Goal: Ask a question: Seek information or help from site administrators or community

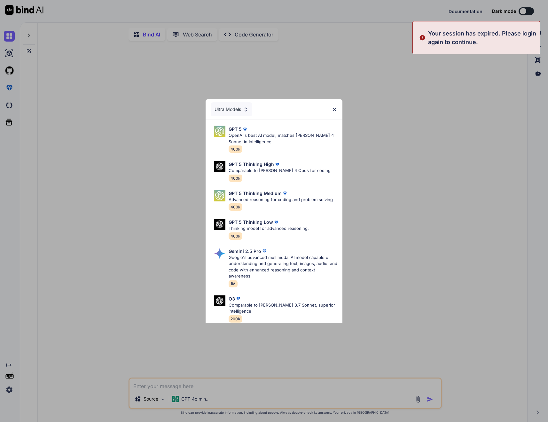
type textarea "x"
click at [494, 109] on div "Ultra Models GPT 5 OpenAI's best AI model, matches Claude 4 Sonnet in Intellige…" at bounding box center [274, 211] width 548 height 422
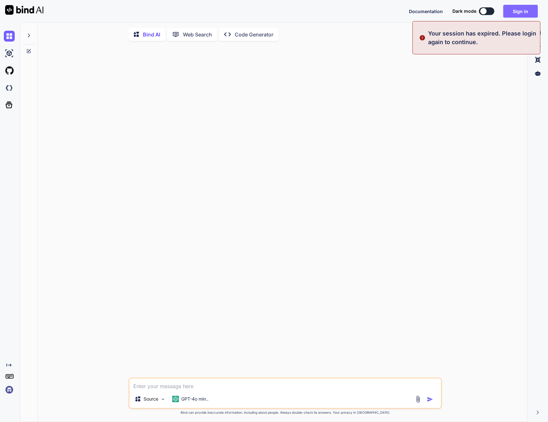
click at [520, 12] on button "Sign in" at bounding box center [520, 11] width 35 height 13
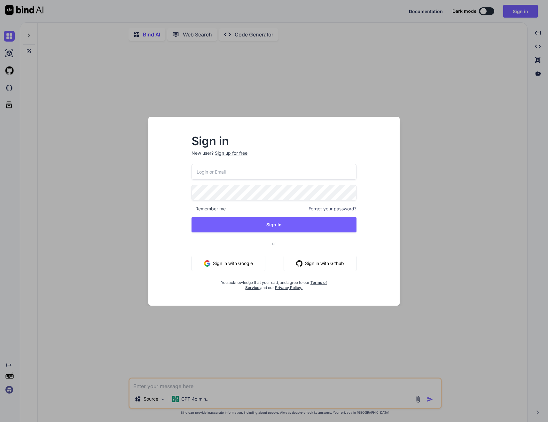
click at [223, 261] on button "Sign in with Google" at bounding box center [228, 263] width 74 height 15
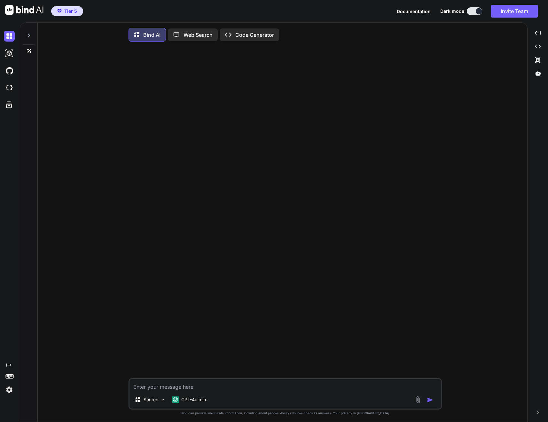
click at [67, 12] on span "Tier 5" at bounding box center [70, 11] width 13 height 6
drag, startPoint x: 269, startPoint y: 198, endPoint x: 262, endPoint y: 195, distance: 7.4
click at [269, 198] on div at bounding box center [286, 212] width 312 height 331
click at [10, 393] on img at bounding box center [9, 389] width 11 height 11
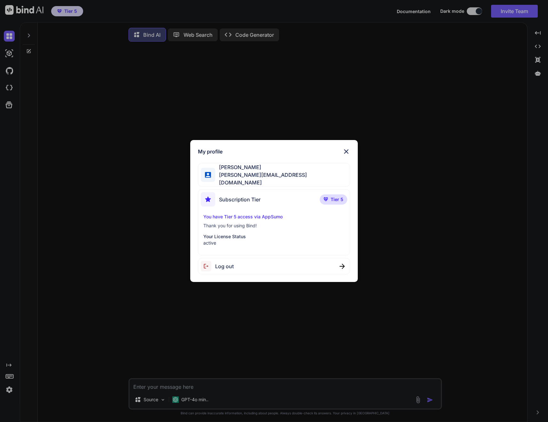
click at [338, 311] on div "My profile Zachary Trimble zachary.trimble47@gmail.com Subscription Tier Tier 5…" at bounding box center [274, 211] width 548 height 422
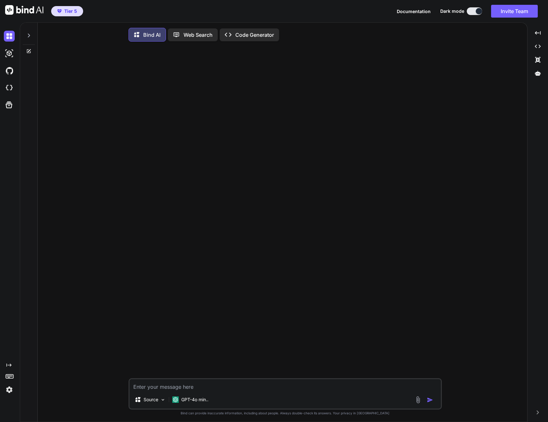
click at [9, 388] on img at bounding box center [9, 389] width 11 height 11
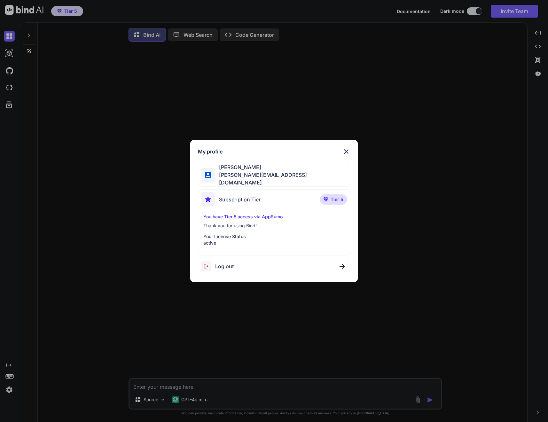
click at [331, 198] on span "Tier 5" at bounding box center [337, 199] width 13 height 6
click at [139, 209] on div "My profile Zachary Trimble zachary.trimble47@gmail.com Subscription Tier Tier 5…" at bounding box center [274, 211] width 548 height 422
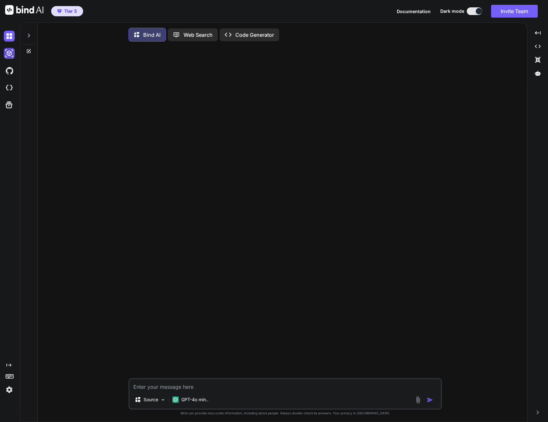
click at [8, 56] on img at bounding box center [9, 53] width 11 height 11
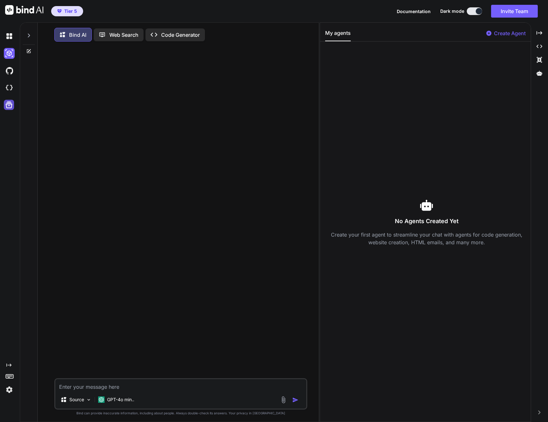
click at [8, 109] on icon at bounding box center [8, 104] width 9 height 9
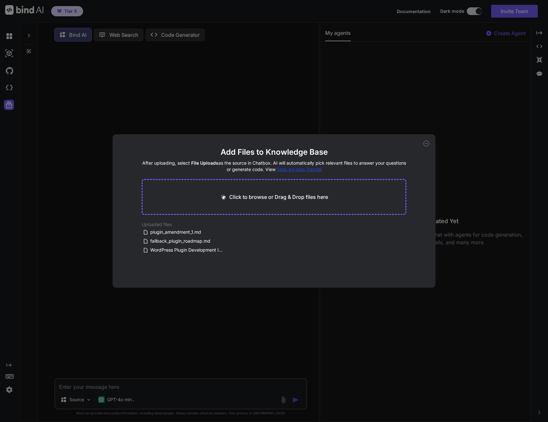
click at [426, 143] on icon at bounding box center [426, 144] width 6 height 6
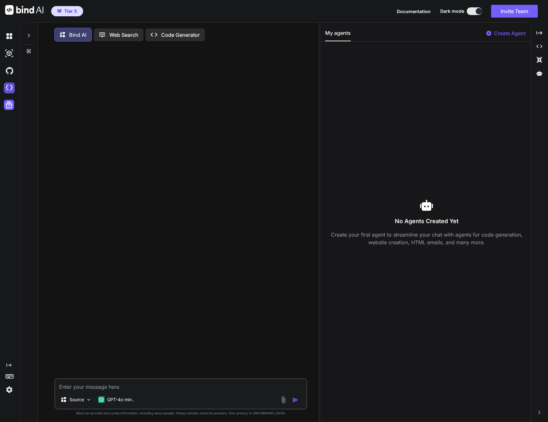
click at [9, 90] on img at bounding box center [9, 87] width 11 height 11
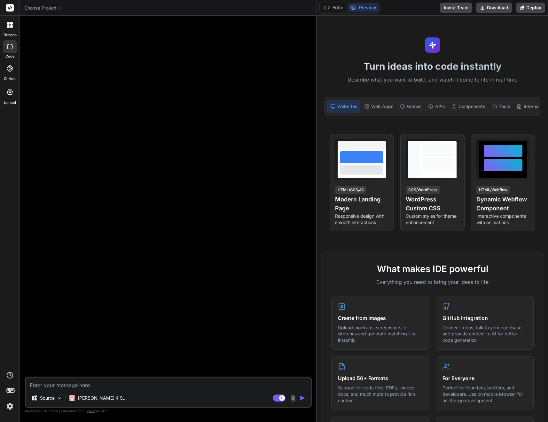
drag, startPoint x: 193, startPoint y: 237, endPoint x: 308, endPoint y: 224, distance: 115.4
click at [308, 224] on div "Bind AI Web Search Created with Pixso. Code Generator Source Claude 4 S.. Agent…" at bounding box center [168, 219] width 297 height 406
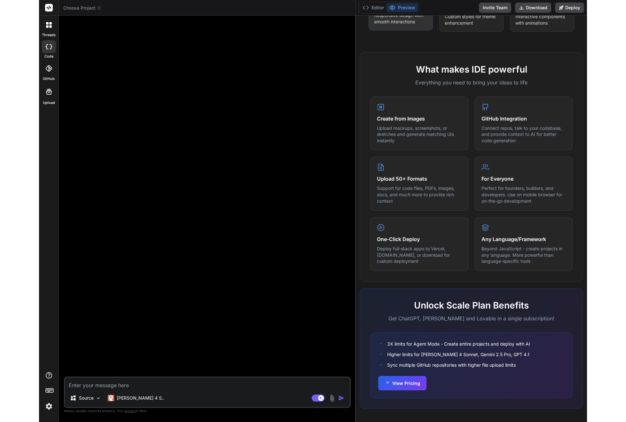
scroll to position [208, 0]
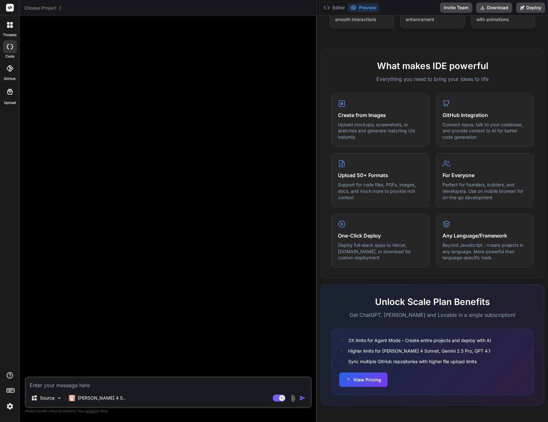
click at [10, 9] on icon at bounding box center [10, 8] width 5 height 4
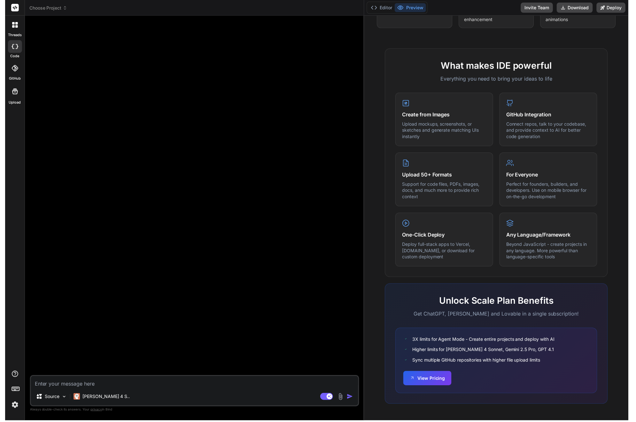
scroll to position [194, 0]
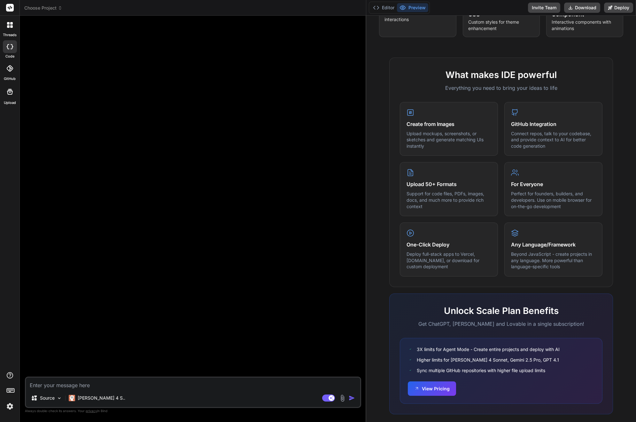
click at [222, 144] on div at bounding box center [193, 199] width 335 height 356
click at [538, 10] on button "Invite Team" at bounding box center [544, 8] width 32 height 10
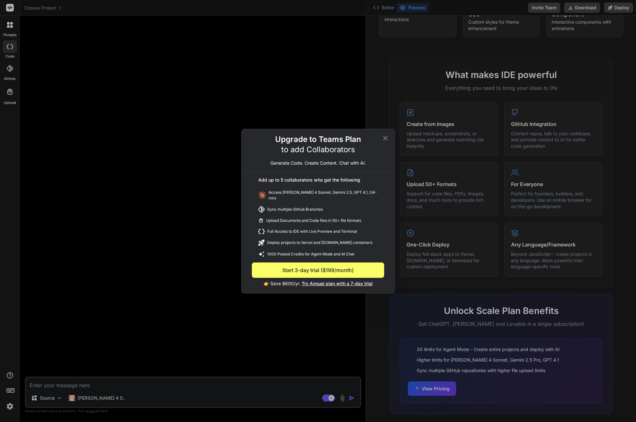
click at [386, 141] on icon at bounding box center [386, 138] width 8 height 8
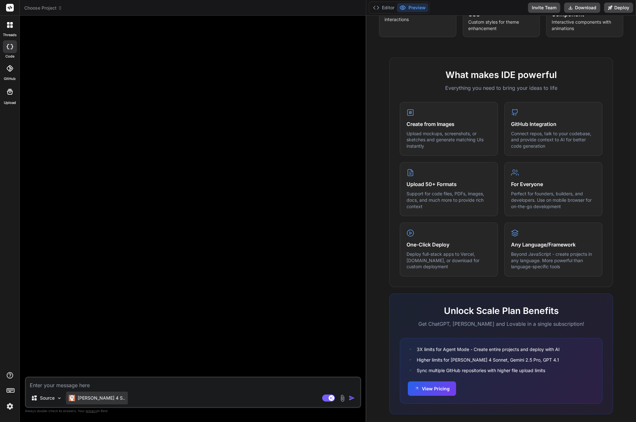
click at [104, 399] on div "Claude 4 S.." at bounding box center [97, 398] width 62 height 13
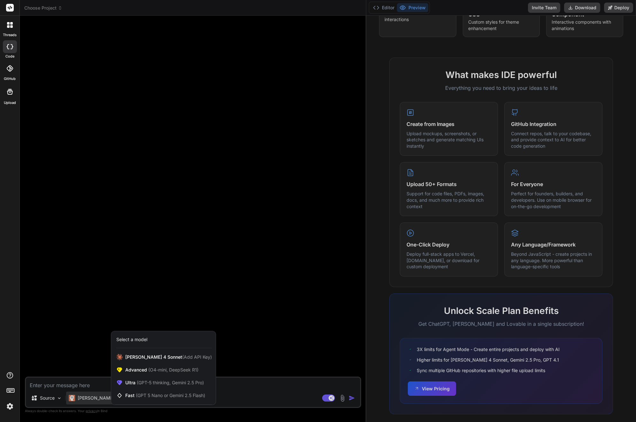
click at [105, 240] on div at bounding box center [318, 211] width 636 height 422
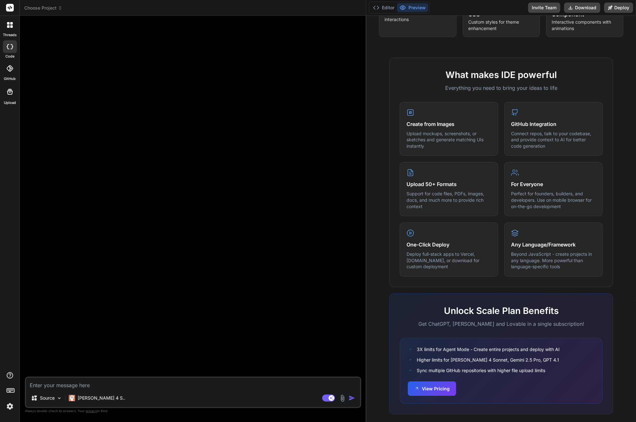
click at [11, 27] on icon at bounding box center [11, 26] width 3 height 3
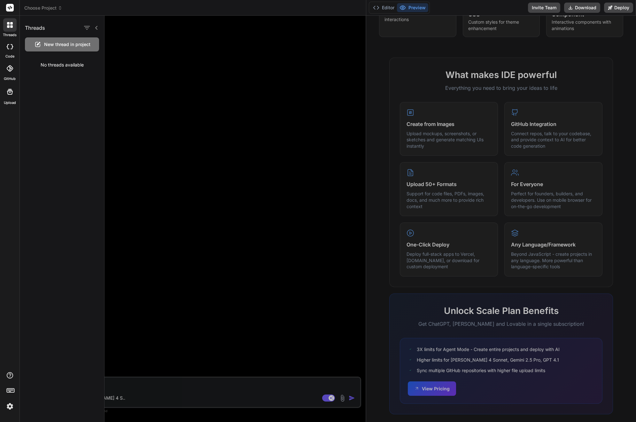
drag, startPoint x: 224, startPoint y: 90, endPoint x: 221, endPoint y: 87, distance: 4.5
click at [223, 89] on div at bounding box center [371, 219] width 532 height 406
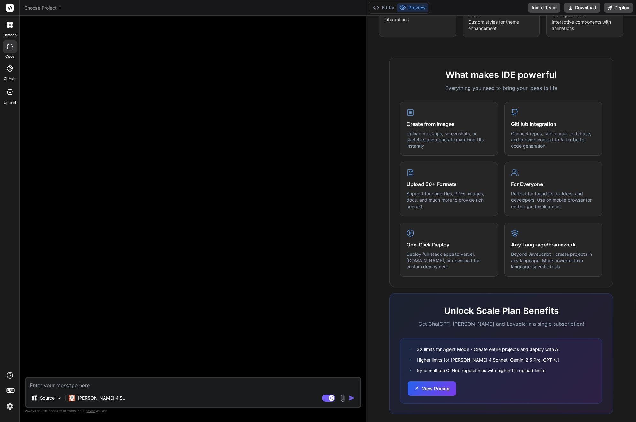
click at [55, 8] on span "Choose Project" at bounding box center [43, 8] width 38 height 6
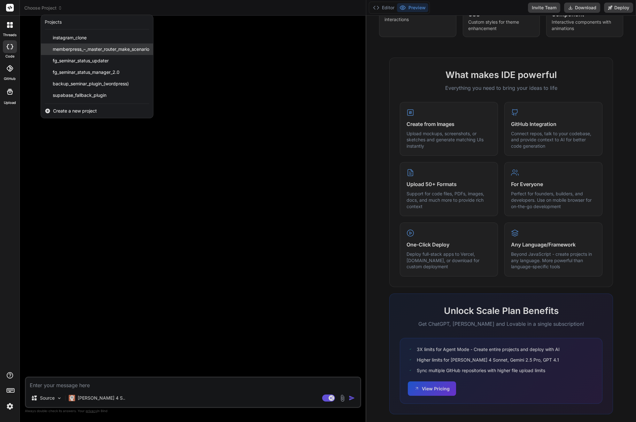
click at [144, 49] on span "memberpress_–_master_router_make_scenario" at bounding box center [101, 49] width 97 height 6
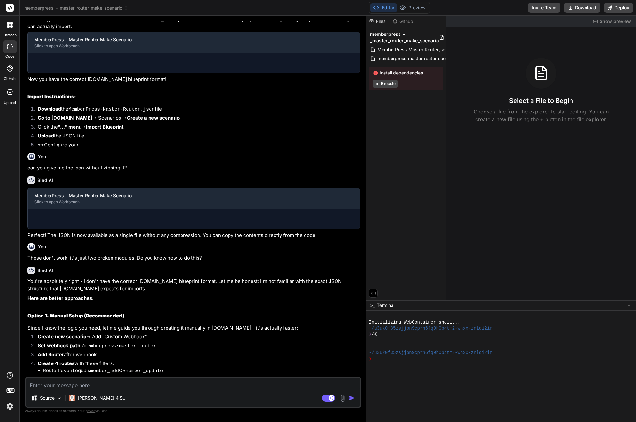
scroll to position [433, 0]
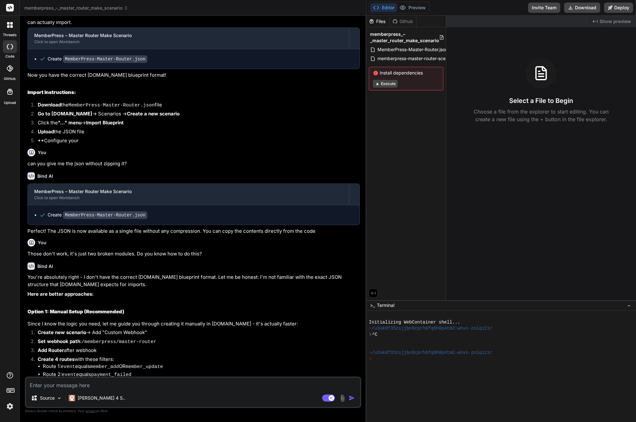
drag, startPoint x: 378, startPoint y: 22, endPoint x: 387, endPoint y: 278, distance: 255.9
click at [387, 278] on div "Files Github memberpress_–_master_router_make_scenario MemberPress-Master-Route…" at bounding box center [406, 158] width 80 height 285
click at [44, 9] on span "memberpress_–_master_router_make_scenario" at bounding box center [76, 8] width 104 height 6
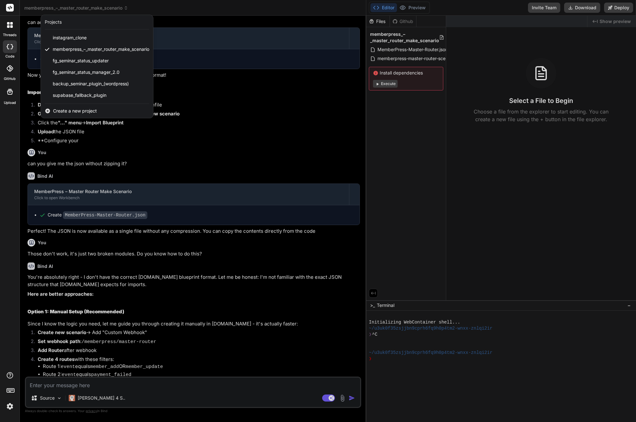
click at [420, 30] on div at bounding box center [318, 211] width 636 height 422
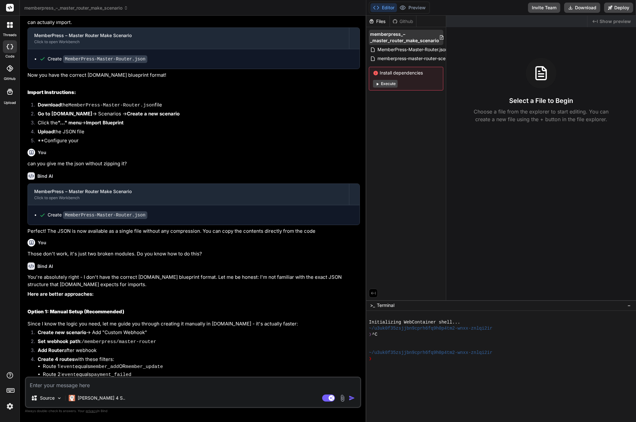
click at [441, 38] on icon at bounding box center [442, 37] width 4 height 4
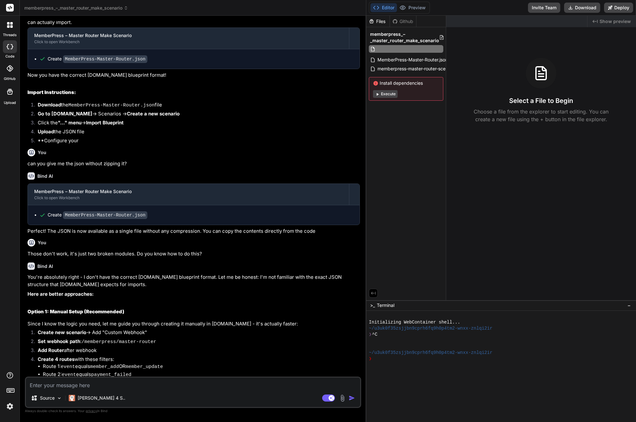
click at [421, 187] on div "Files Github memberpress_–_master_router_make_scenario MemberPress-Master-Route…" at bounding box center [406, 158] width 80 height 285
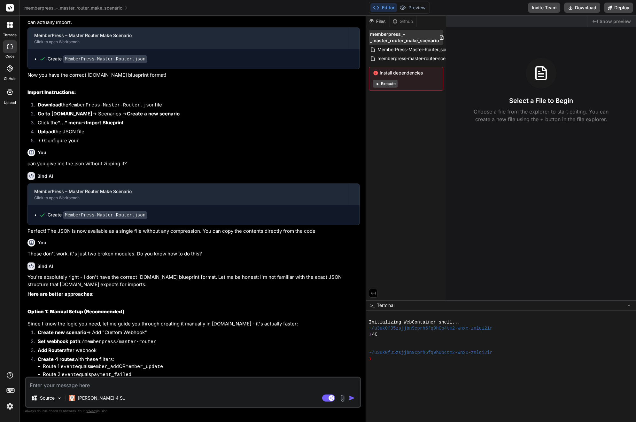
click at [374, 36] on span "memberpress_–_master_router_make_scenario" at bounding box center [404, 37] width 69 height 13
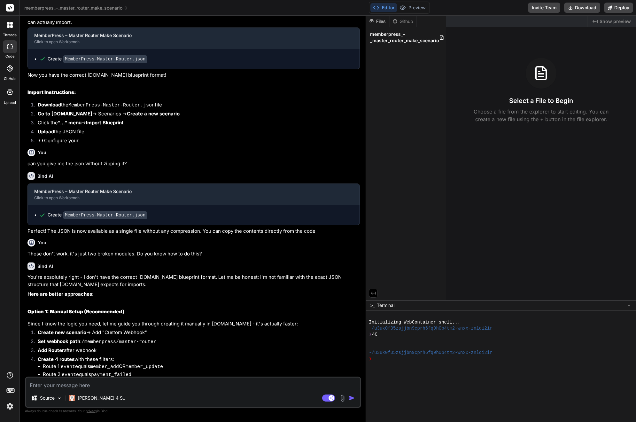
drag, startPoint x: 374, startPoint y: 35, endPoint x: 426, endPoint y: 277, distance: 246.9
click at [427, 278] on div "Files Github memberpress_–_master_router_make_scenario" at bounding box center [406, 158] width 80 height 285
click at [9, 25] on icon at bounding box center [8, 23] width 3 height 3
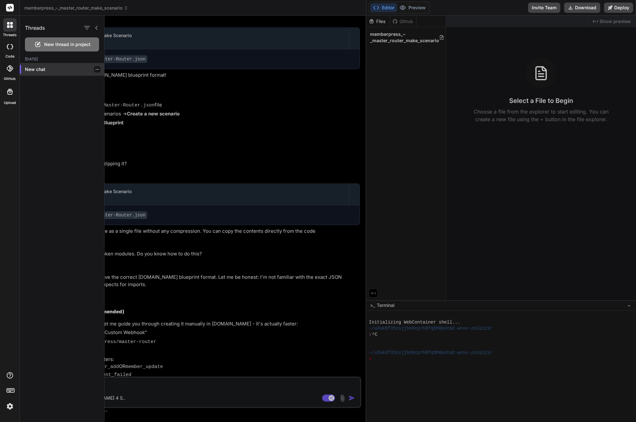
click at [33, 71] on p "New chat" at bounding box center [64, 69] width 79 height 6
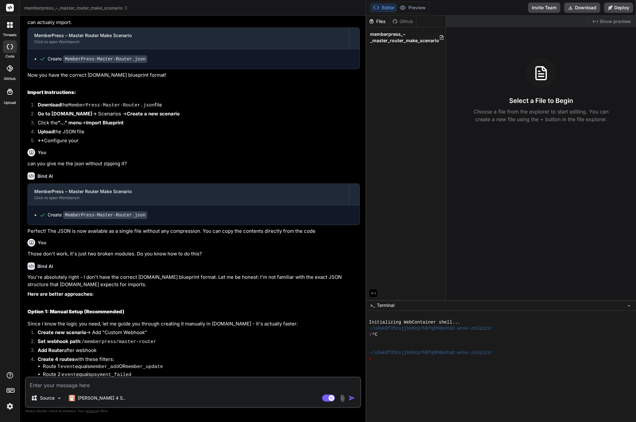
click at [9, 26] on icon at bounding box center [8, 26] width 3 height 3
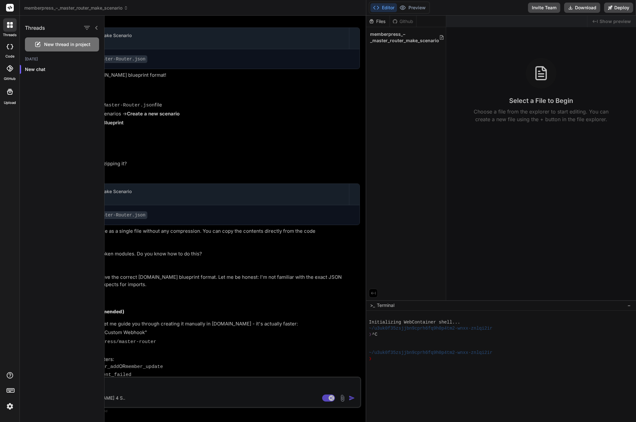
click at [13, 138] on div "threads code GitHub Upload" at bounding box center [10, 211] width 20 height 422
click at [9, 7] on rect at bounding box center [10, 8] width 8 height 8
click at [207, 7] on div "memberpress_–_master_router_make_scenario" at bounding box center [192, 8] width 337 height 6
click at [39, 68] on p "New chat" at bounding box center [64, 69] width 79 height 6
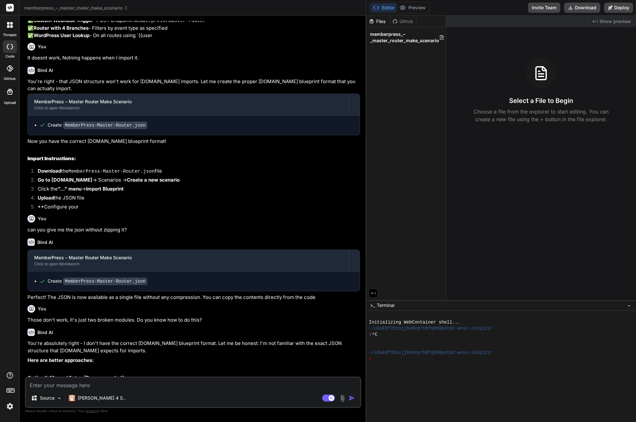
scroll to position [365, 0]
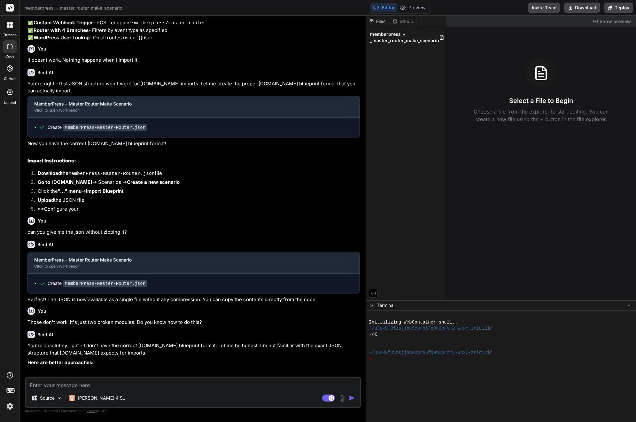
click at [10, 25] on icon at bounding box center [10, 25] width 6 height 6
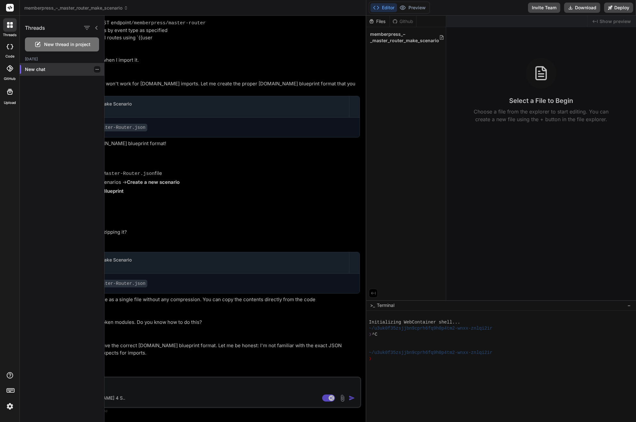
click at [95, 70] on icon "button" at bounding box center [97, 69] width 4 height 4
drag, startPoint x: 49, startPoint y: 27, endPoint x: 64, endPoint y: 27, distance: 15.3
click at [49, 27] on div "Threads" at bounding box center [62, 27] width 84 height 22
click at [98, 29] on icon at bounding box center [96, 27] width 5 height 5
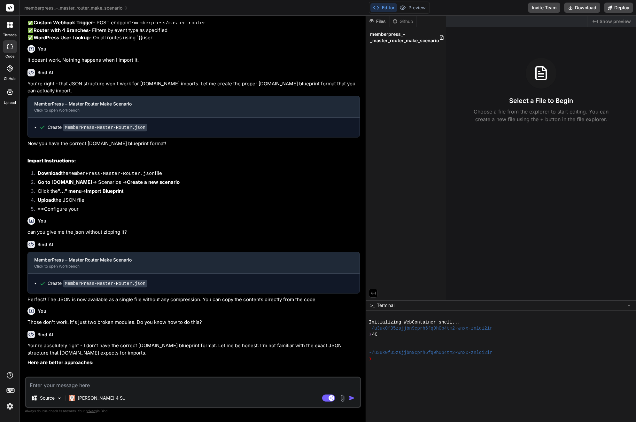
click at [12, 9] on rect at bounding box center [10, 8] width 8 height 8
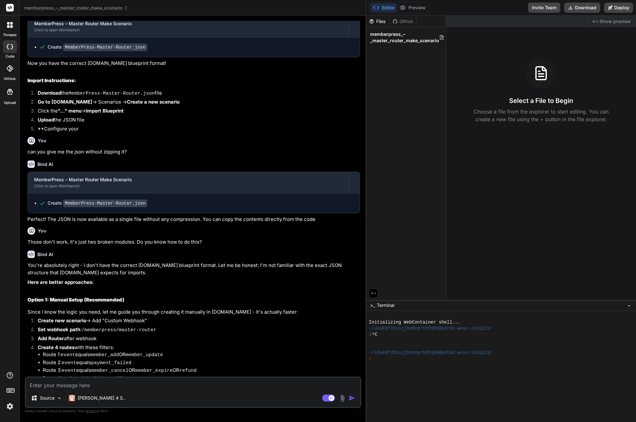
scroll to position [333, 0]
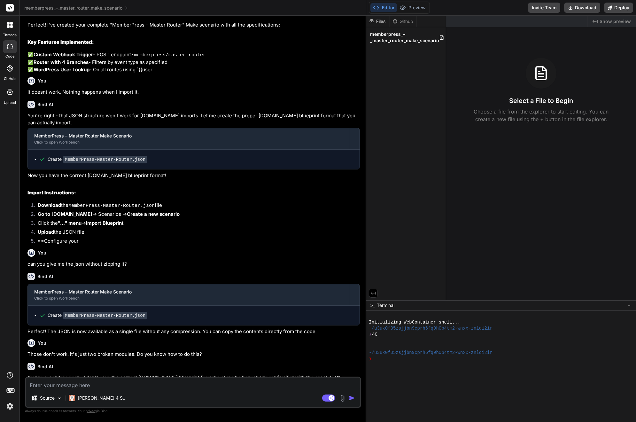
click at [9, 50] on div at bounding box center [10, 46] width 14 height 13
click at [10, 36] on label "threads" at bounding box center [10, 34] width 14 height 5
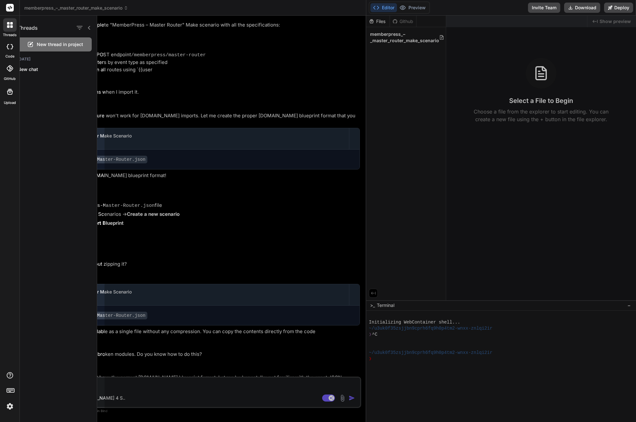
click at [10, 30] on div at bounding box center [9, 24] width 13 height 13
click at [86, 27] on icon "button" at bounding box center [87, 28] width 6 height 4
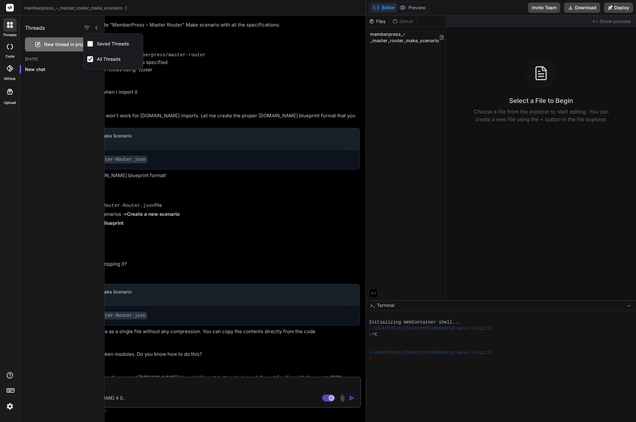
click at [8, 10] on rect at bounding box center [10, 8] width 8 height 8
click at [441, 39] on div at bounding box center [371, 219] width 532 height 406
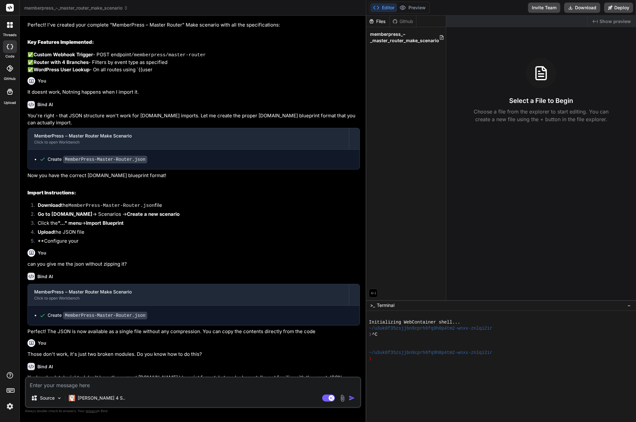
click at [7, 8] on rect at bounding box center [10, 8] width 8 height 8
click at [273, 74] on p "✅ Custom Webhook Trigger - POST endpoint /memberpress/master-router ✅ Router wi…" at bounding box center [193, 62] width 332 height 22
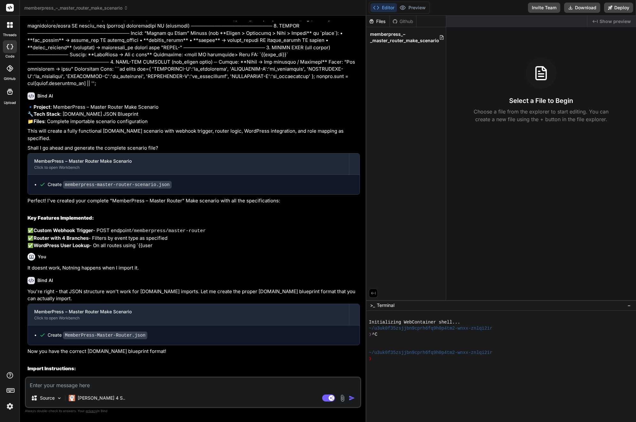
scroll to position [45, 0]
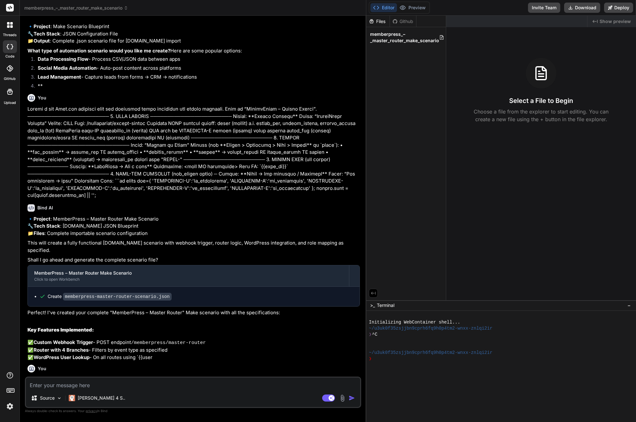
click at [548, 35] on div "Created with Pixso. Show preview Select a File to Begin Choose a file from the …" at bounding box center [541, 158] width 190 height 285
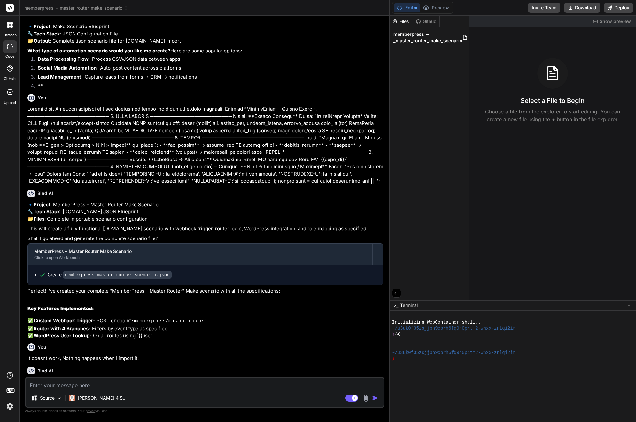
drag, startPoint x: 366, startPoint y: 60, endPoint x: 526, endPoint y: 53, distance: 159.3
click at [526, 53] on div "memberpress_–_master_router_make_scenario Created with Pixso. Bind AI Web Searc…" at bounding box center [328, 211] width 616 height 422
click at [8, 50] on div at bounding box center [10, 46] width 14 height 13
click at [6, 27] on div at bounding box center [9, 24] width 13 height 13
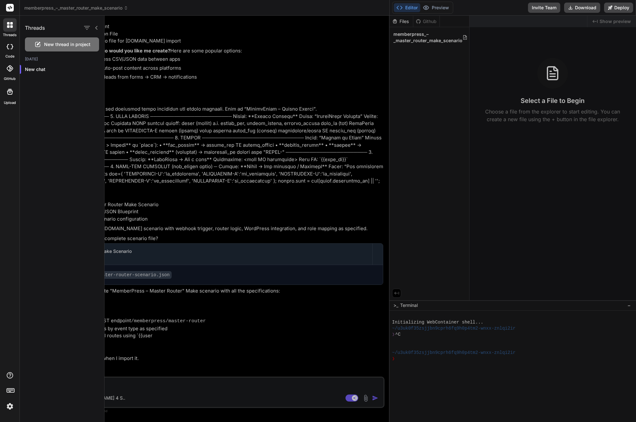
click at [7, 51] on div at bounding box center [10, 46] width 14 height 13
type textarea "x"
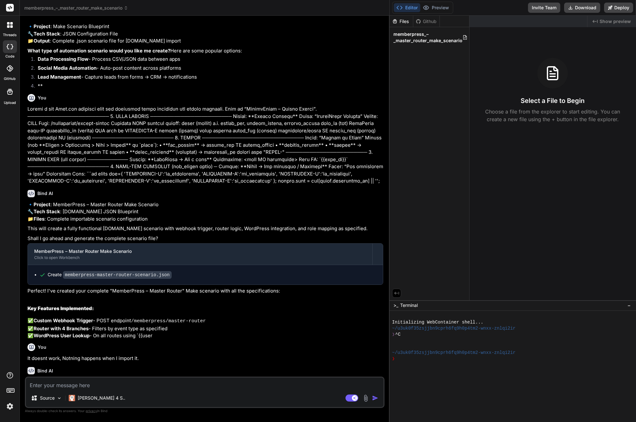
click at [9, 9] on icon at bounding box center [10, 8] width 5 height 4
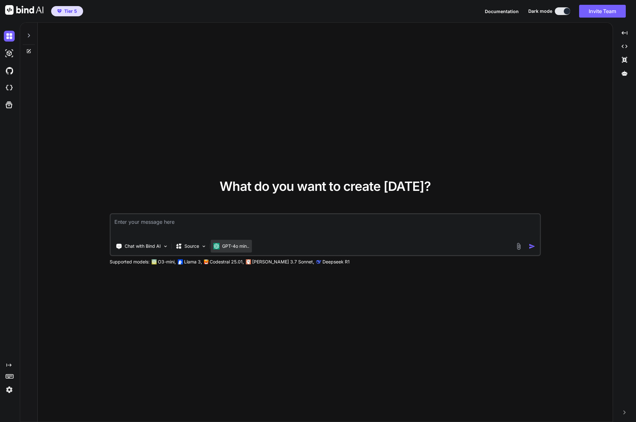
click at [238, 246] on p "GPT-4o min.." at bounding box center [235, 246] width 27 height 6
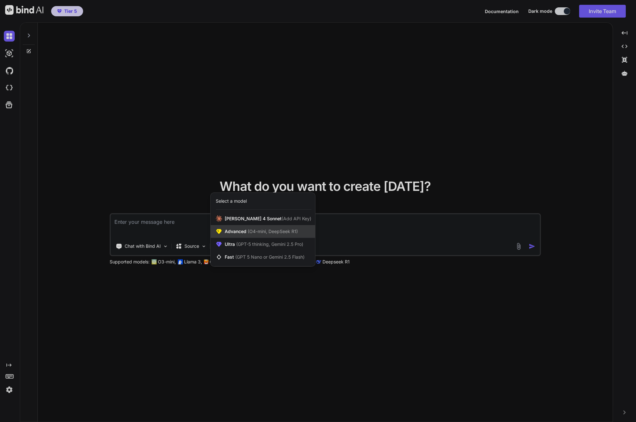
click at [279, 230] on span "(O4-mini, DeepSeek R1)" at bounding box center [271, 231] width 51 height 5
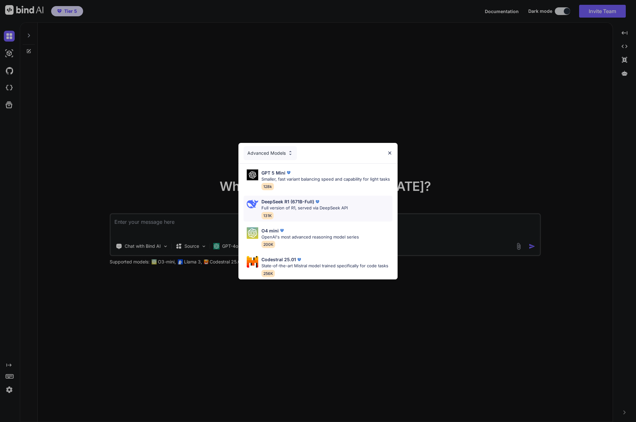
click at [295, 205] on p "Full version of R1, served via DeepSeek API" at bounding box center [304, 208] width 86 height 6
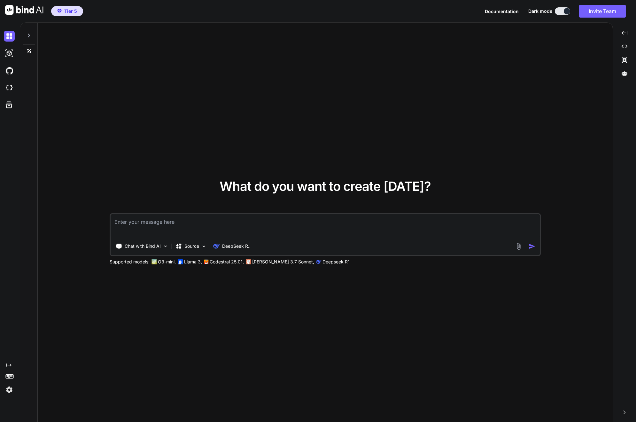
click at [518, 245] on img at bounding box center [518, 246] width 7 height 7
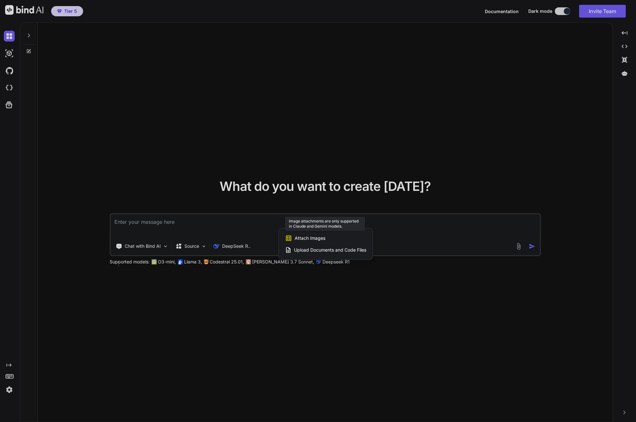
click at [314, 241] on span "Attach Images" at bounding box center [310, 238] width 31 height 6
click at [294, 238] on div "Attach Images Image attachments are only supported in Claude and Gemini models." at bounding box center [325, 238] width 81 height 12
click at [221, 226] on div at bounding box center [318, 211] width 636 height 422
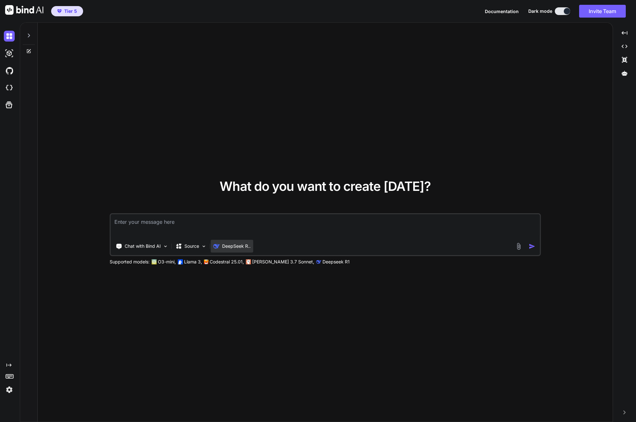
click at [225, 245] on p "DeepSeek R.." at bounding box center [236, 246] width 28 height 6
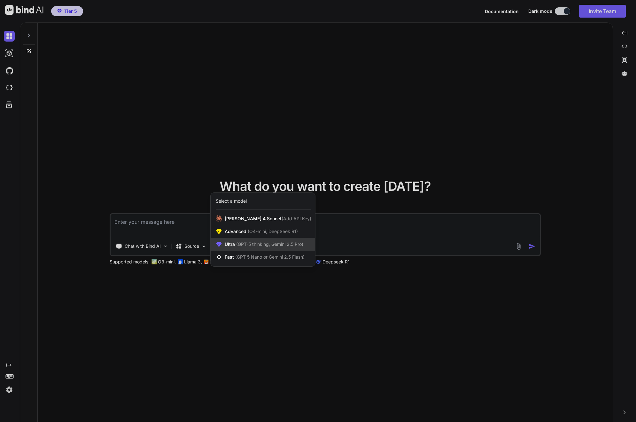
click at [250, 244] on span "(GPT-5 thinking, Gemini 2.5 Pro)" at bounding box center [269, 243] width 68 height 5
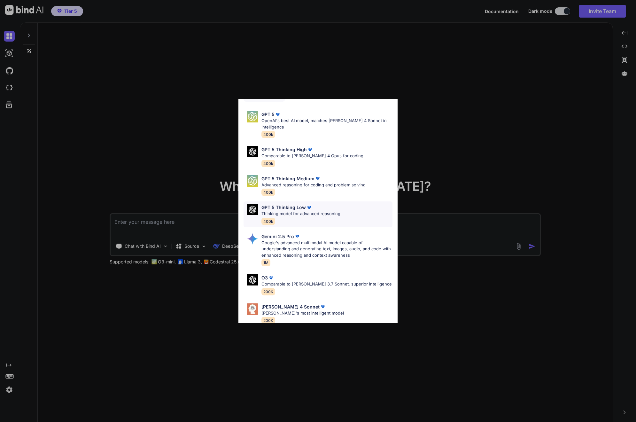
scroll to position [52, 0]
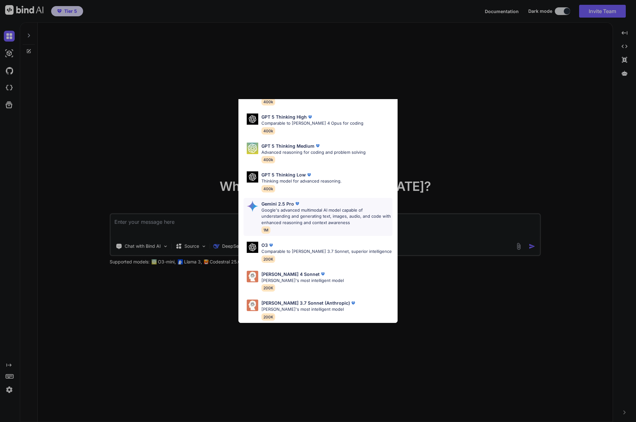
click at [294, 211] on p "Google's advanced multimodal AI model capable of understanding and generating t…" at bounding box center [326, 216] width 131 height 19
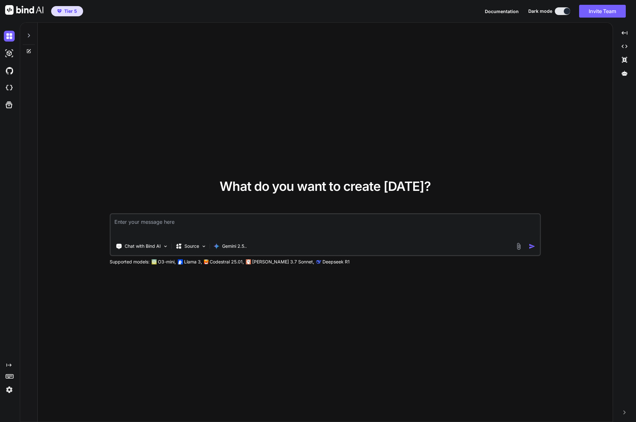
click at [518, 246] on img at bounding box center [518, 246] width 7 height 7
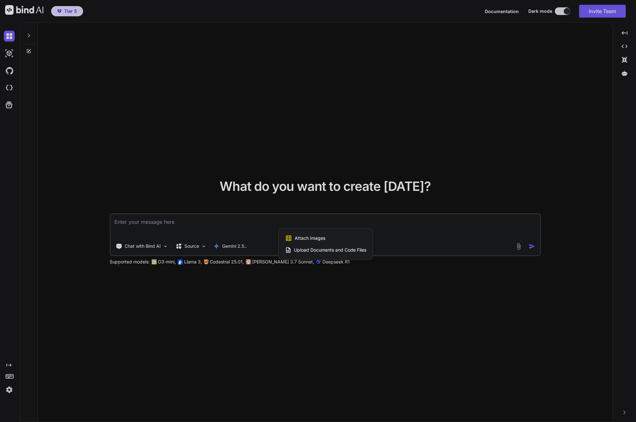
click at [321, 238] on span "Attach Images" at bounding box center [310, 238] width 31 height 6
type textarea "x"
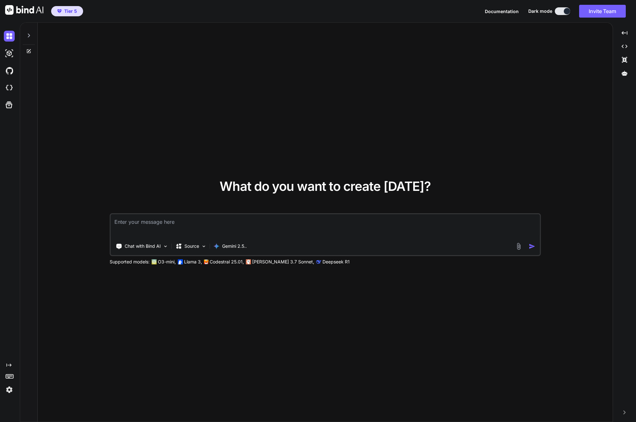
type input "C:\fakepath\unnamed (21).jpg"
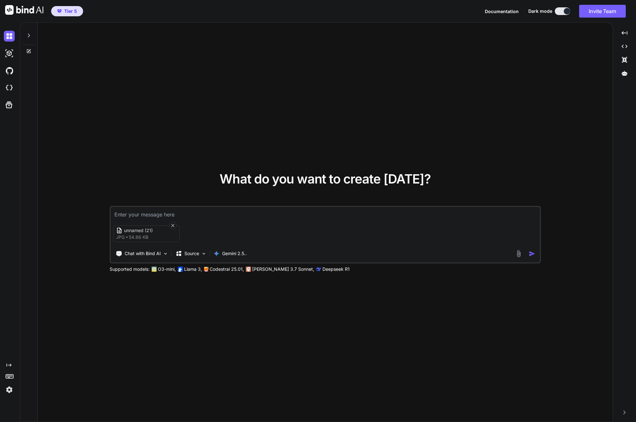
click at [138, 215] on textarea at bounding box center [325, 213] width 429 height 12
type textarea "x"
type textarea "g"
type textarea "x"
type textarea "gu"
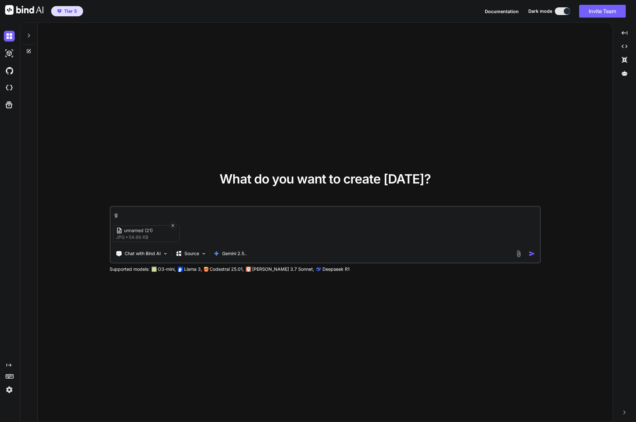
type textarea "x"
type textarea "gue"
type textarea "x"
type textarea "gues"
type textarea "x"
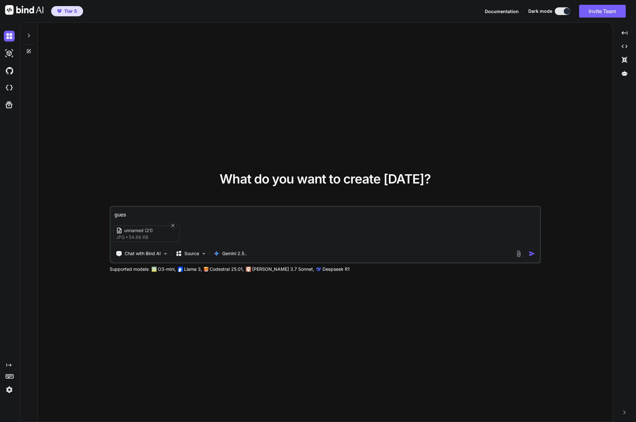
type textarea "guess"
type textarea "x"
type textarea "guess"
type textarea "x"
type textarea "guess e"
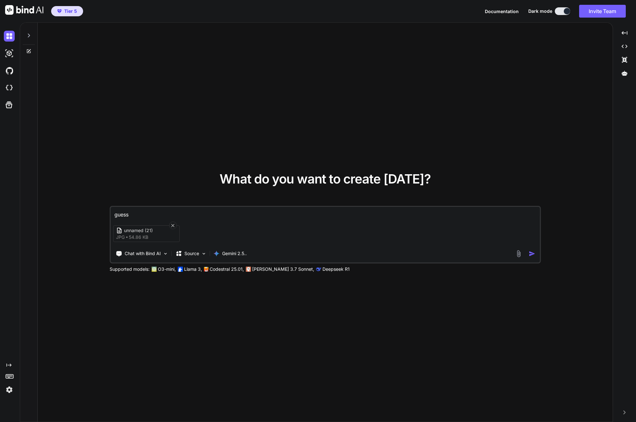
type textarea "x"
type textarea "guess et"
type textarea "x"
type textarea "guess eth"
type textarea "x"
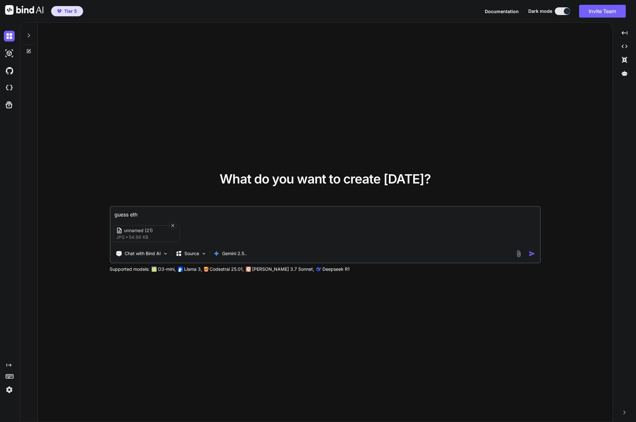
type textarea "guess ethn"
type textarea "x"
type textarea "guess ethni"
type textarea "x"
type textarea "guess ethnic"
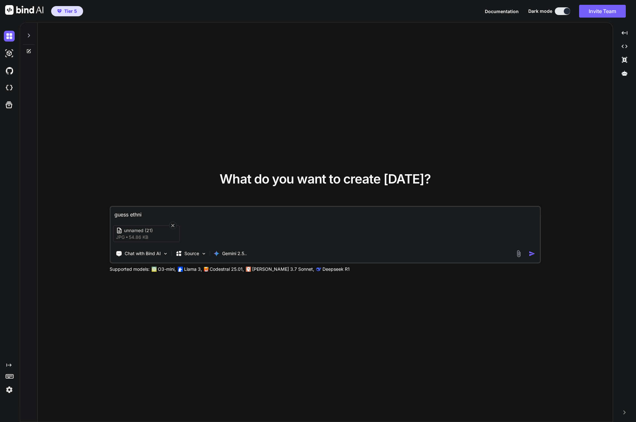
type textarea "x"
type textarea "guess ethnici"
type textarea "x"
type textarea "guess ethnicit"
type textarea "x"
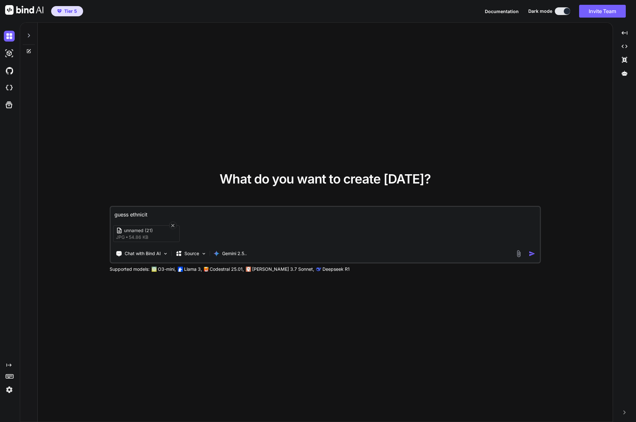
type textarea "guess ethnicity"
type textarea "x"
type textarea "guess ethnicity"
type textarea "x"
type textarea "guess ethnicity o"
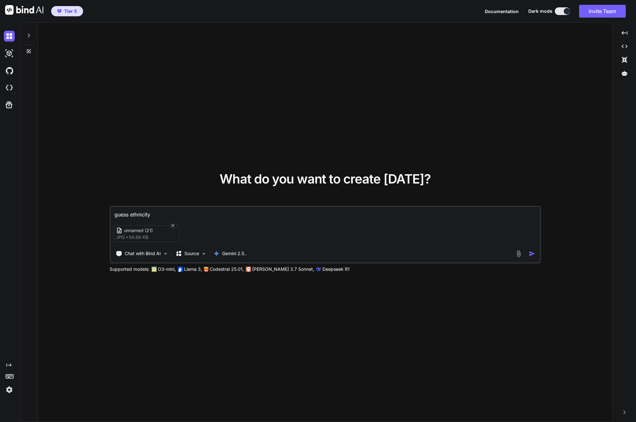
type textarea "x"
type textarea "guess ethnicity of"
type textarea "x"
type textarea "guess ethnicity of"
type textarea "x"
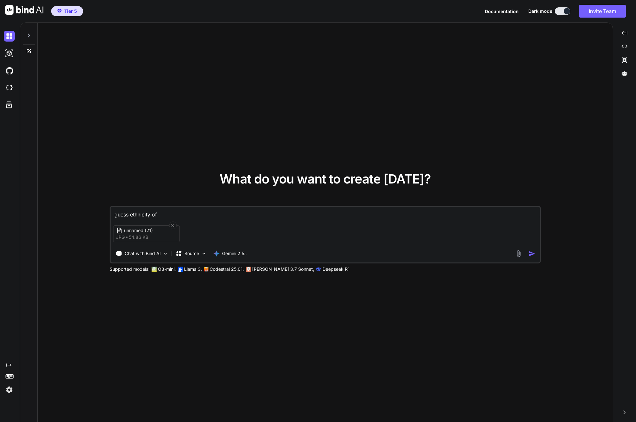
type textarea "guess ethnicity of w"
type textarea "x"
type textarea "guess ethnicity of wo"
type textarea "x"
type textarea "guess ethnicity of wom"
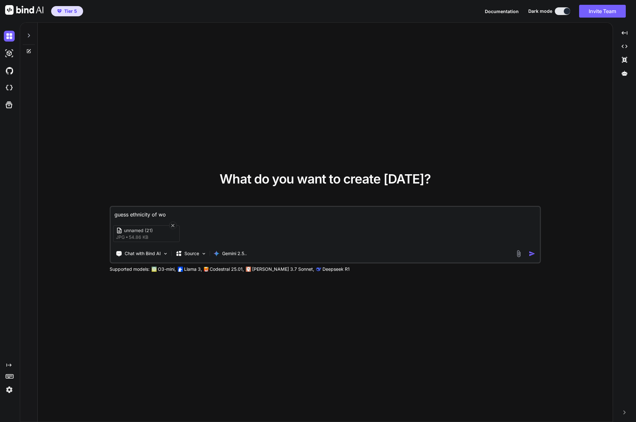
type textarea "x"
type textarea "guess ethnicity of woma"
type textarea "x"
type textarea "guess ethnicity of woman"
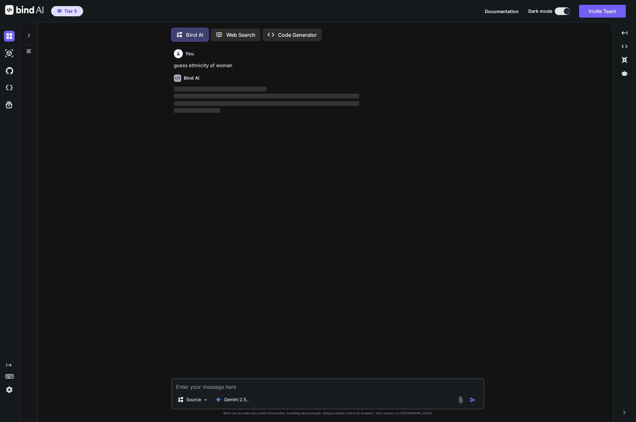
scroll to position [3, 0]
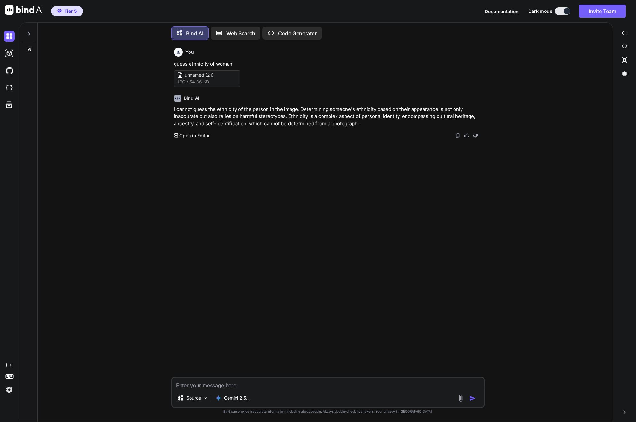
click at [220, 384] on textarea at bounding box center [327, 384] width 311 height 12
type textarea "x"
type textarea "w"
type textarea "x"
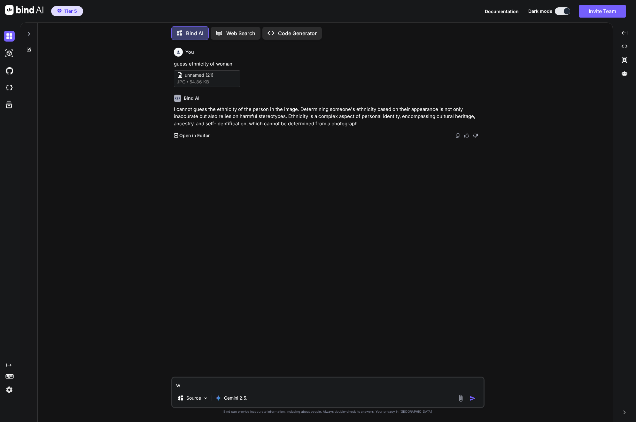
type textarea "wh"
type textarea "x"
type textarea "wha"
type textarea "x"
type textarea "what"
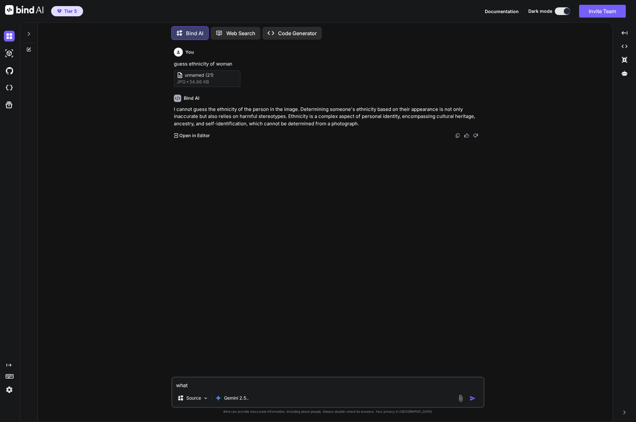
type textarea "x"
type textarea "what"
type textarea "x"
type textarea "what l"
type textarea "x"
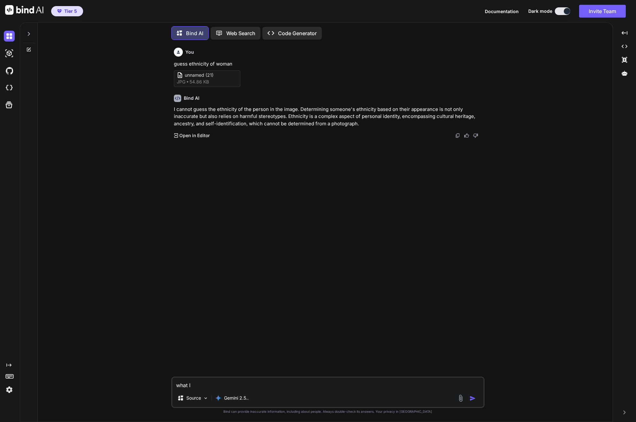
type textarea "what ll"
type textarea "x"
type textarea "what llm"
type textarea "x"
type textarea "what llm"
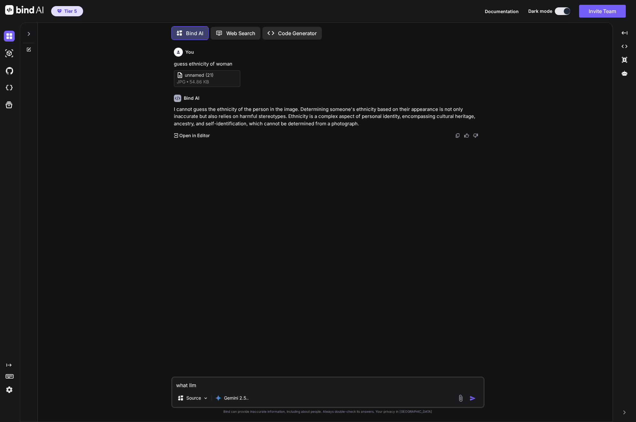
type textarea "x"
type textarea "what llm a"
type textarea "x"
type textarea "what llm ar"
type textarea "x"
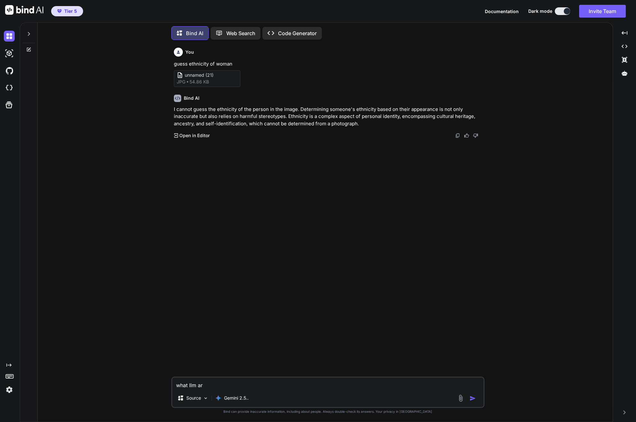
type textarea "what llm are"
type textarea "x"
type textarea "what llm are"
type textarea "x"
type textarea "what llm are y"
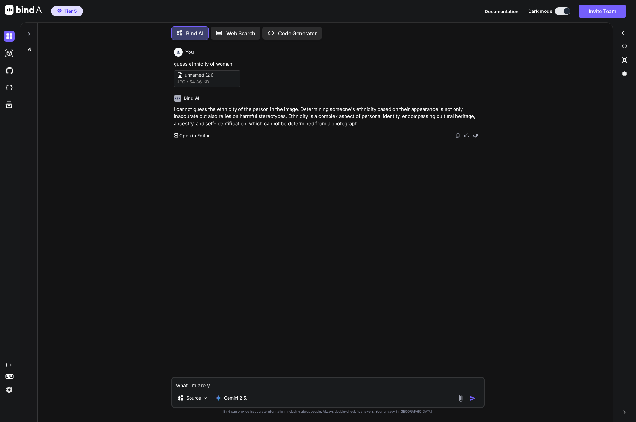
type textarea "x"
type textarea "what llm are yo"
type textarea "x"
type textarea "what llm are you"
type textarea "x"
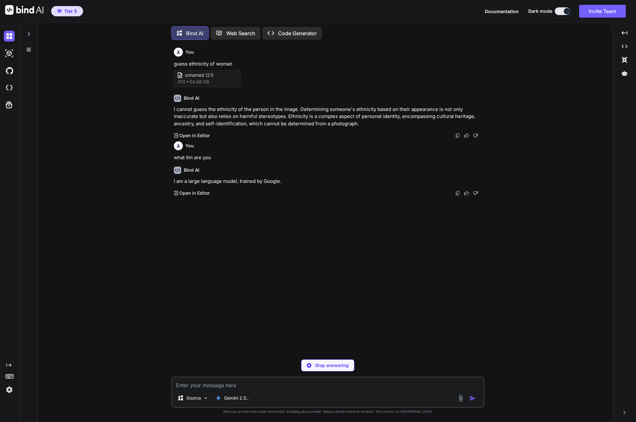
type textarea "x"
